Goal: Navigation & Orientation: Find specific page/section

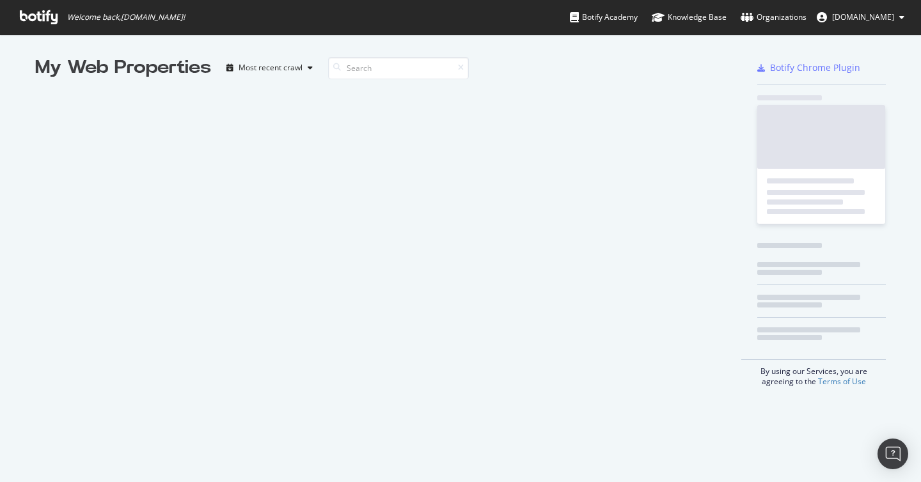
scroll to position [482, 921]
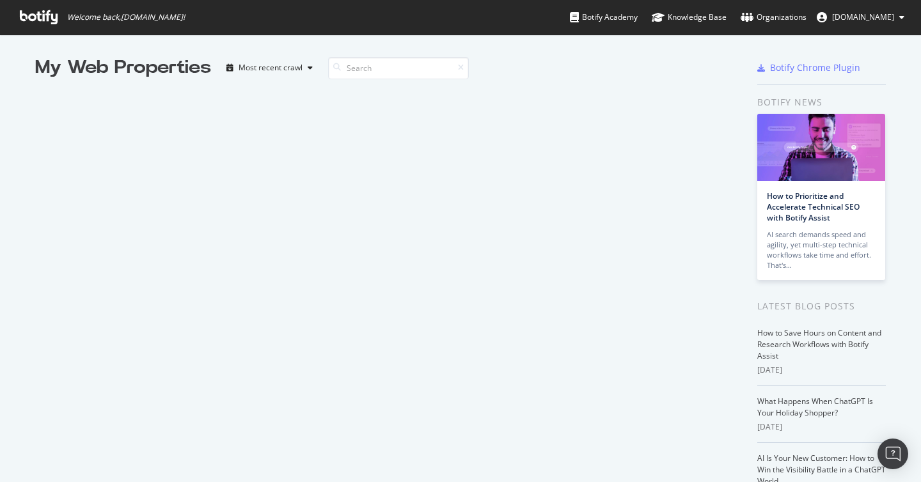
click at [268, 131] on div "My Web Properties Most recent crawl" at bounding box center [388, 335] width 707 height 561
click at [884, 17] on span "[DOMAIN_NAME]" at bounding box center [863, 17] width 62 height 11
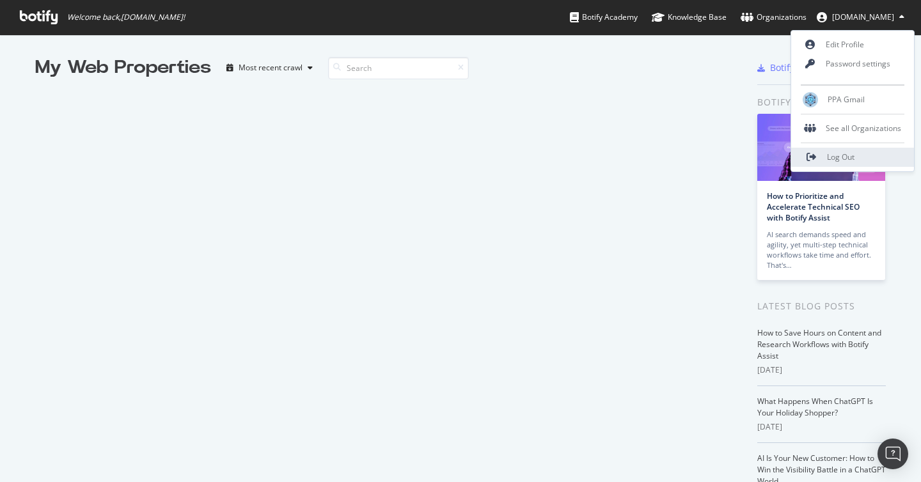
click at [829, 162] on span "Log Out" at bounding box center [840, 157] width 27 height 11
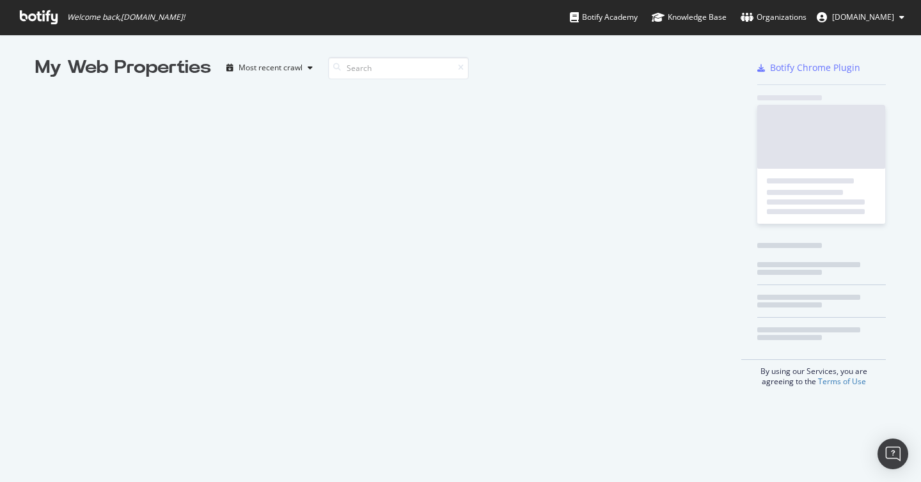
scroll to position [482, 921]
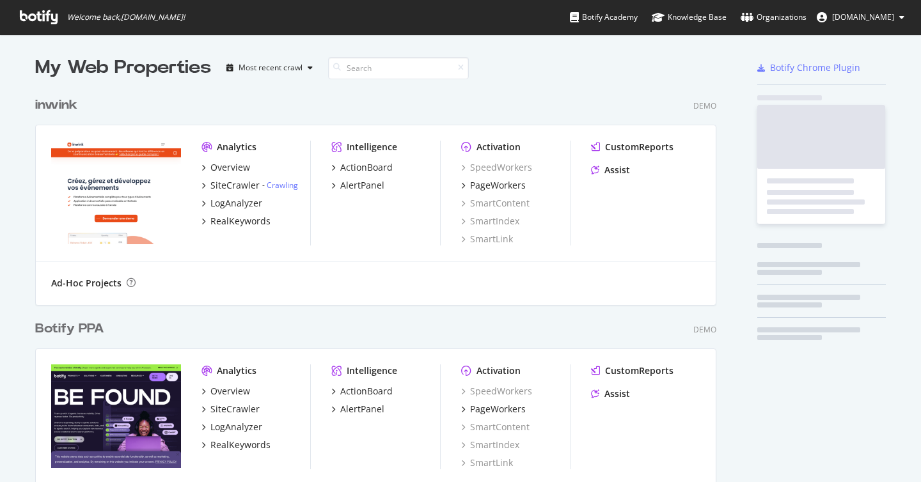
scroll to position [671, 691]
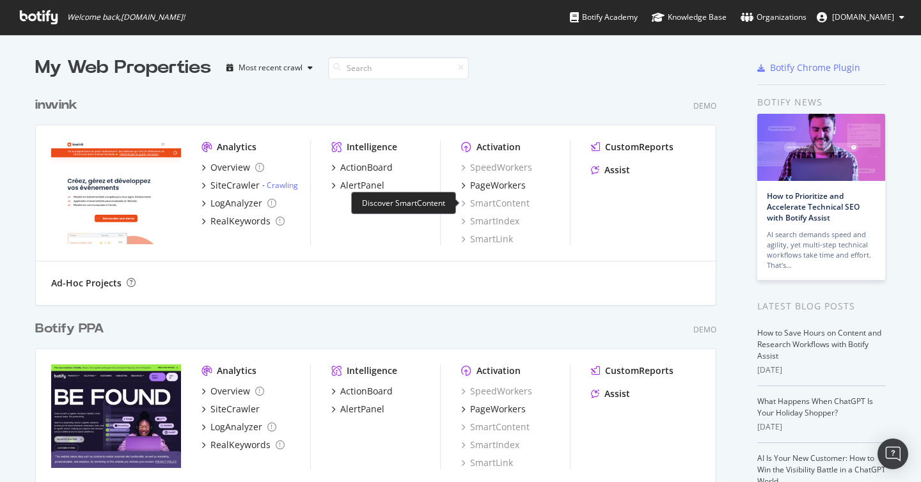
click at [510, 202] on div "SmartContent" at bounding box center [495, 203] width 68 height 13
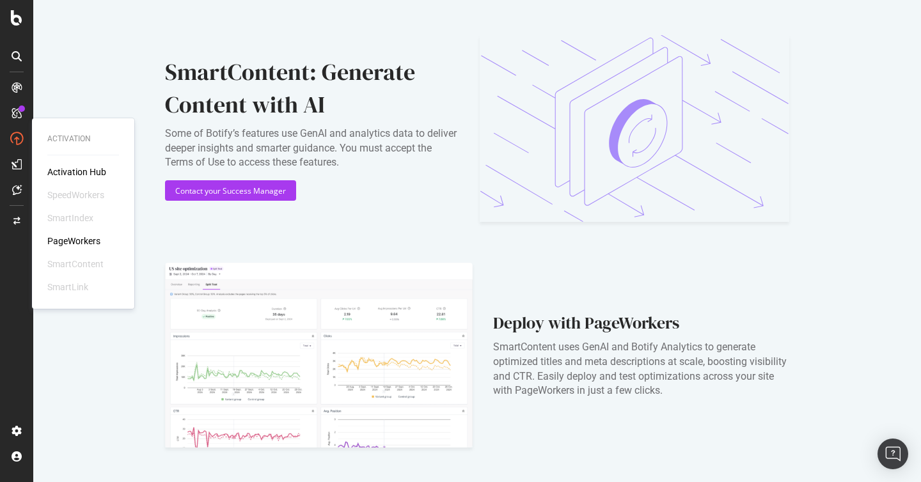
click at [70, 244] on div "PageWorkers" at bounding box center [73, 241] width 53 height 13
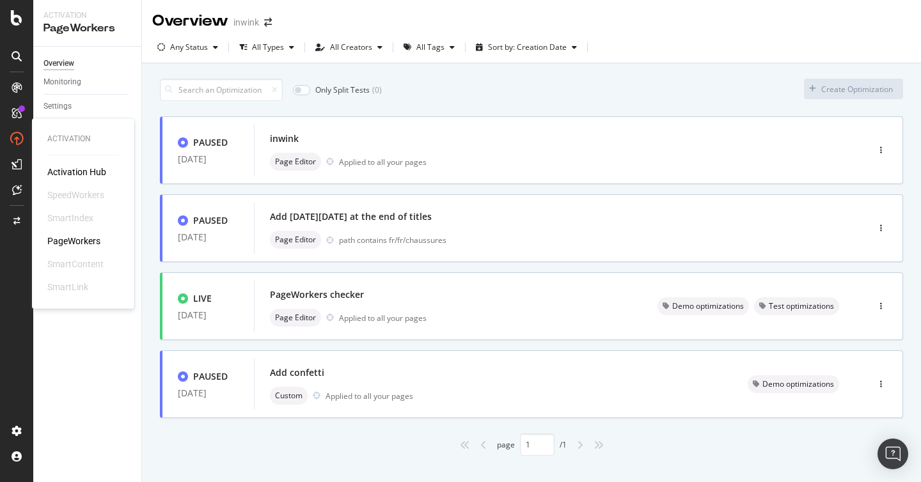
click at [86, 175] on div "Activation Hub" at bounding box center [76, 172] width 59 height 13
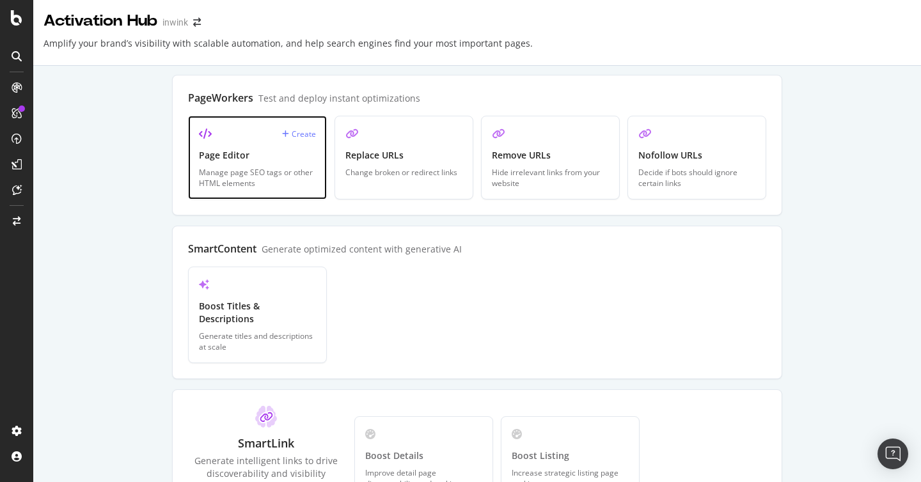
click at [286, 167] on div "Manage page SEO tags or other HTML elements" at bounding box center [257, 178] width 117 height 22
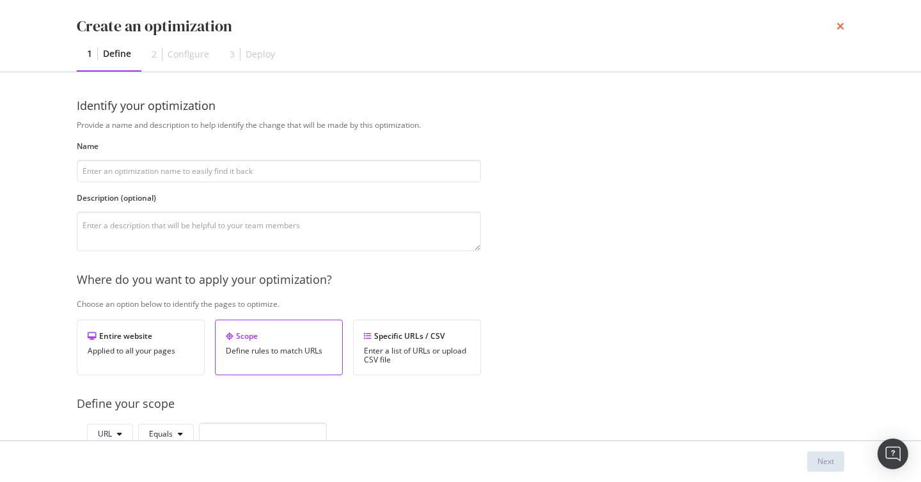
click at [838, 24] on icon "times" at bounding box center [840, 26] width 8 height 10
